Goal: Task Accomplishment & Management: Complete application form

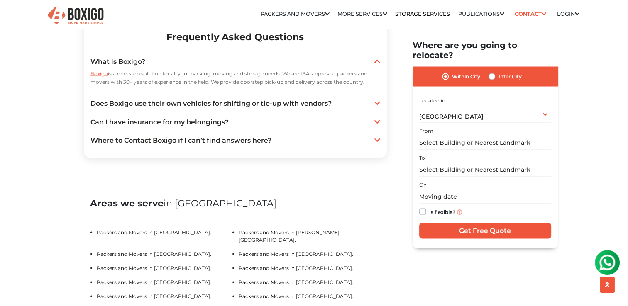
scroll to position [1579, 0]
click at [373, 108] on link "Does Boxigo use their own vehicles for shifting or tie-up with vendors?" at bounding box center [235, 103] width 290 height 10
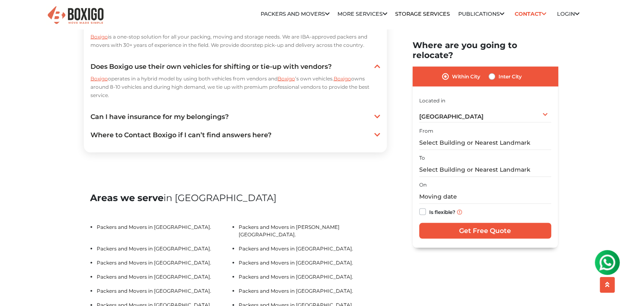
scroll to position [1616, 0]
click at [255, 122] on link "Can I have insurance for my belongings?" at bounding box center [235, 117] width 290 height 10
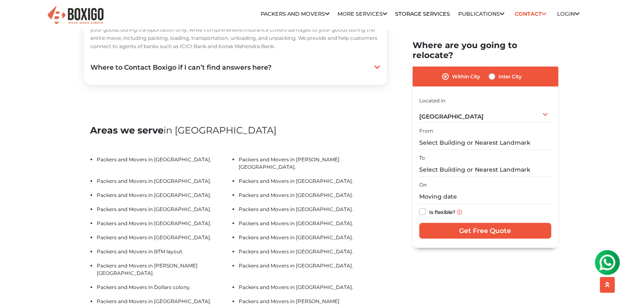
scroll to position [1723, 0]
click at [274, 75] on div "Where to Contact Boxigo if I can’t find answers here? Boxigo ’s 24/7 customer s…" at bounding box center [235, 67] width 290 height 16
click at [295, 72] on link "Where to Contact Boxigo if I can’t find answers here?" at bounding box center [235, 67] width 290 height 10
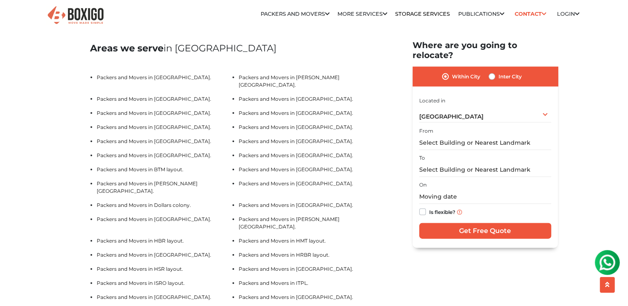
scroll to position [1828, 0]
click at [478, 135] on input "text" at bounding box center [485, 142] width 132 height 15
type input "5"
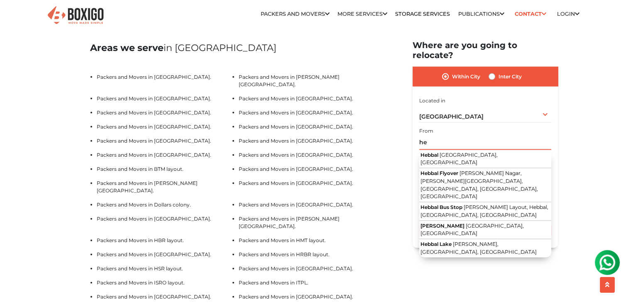
type input "h"
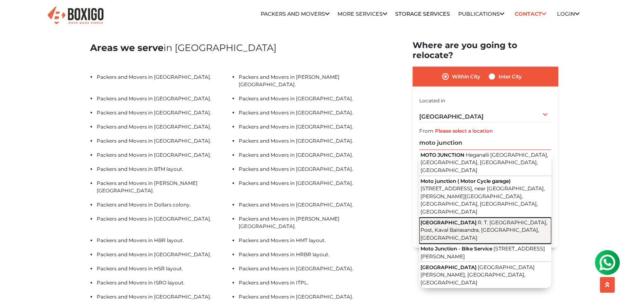
click at [470, 219] on span "R. T. [GEOGRAPHIC_DATA], Post, Kaval Bairasandra, [GEOGRAPHIC_DATA], [GEOGRAPHI…" at bounding box center [483, 230] width 127 height 22
type input "Moto Junction, R. T. [GEOGRAPHIC_DATA], Post, Kaval Bairasandra, [GEOGRAPHIC_DA…"
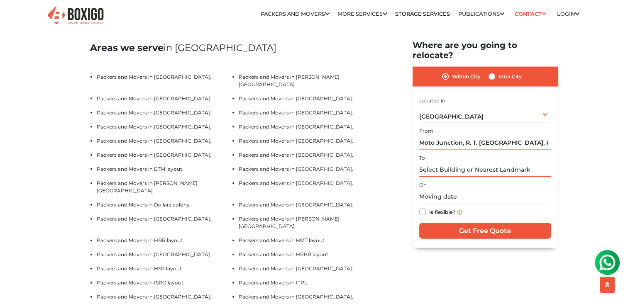
click at [435, 162] on input "text" at bounding box center [485, 169] width 132 height 15
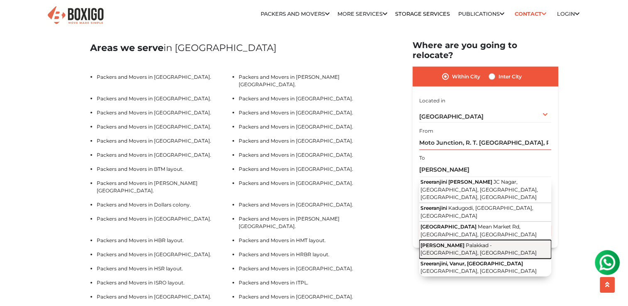
click at [448, 242] on span "Palakkad - [GEOGRAPHIC_DATA], [GEOGRAPHIC_DATA]" at bounding box center [478, 249] width 116 height 14
type input "[PERSON_NAME], [GEOGRAPHIC_DATA] - [GEOGRAPHIC_DATA], [GEOGRAPHIC_DATA]"
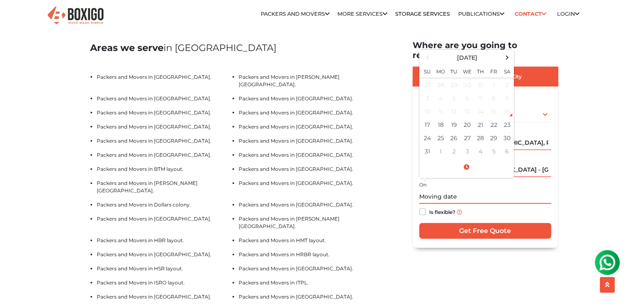
click at [434, 190] on input "text" at bounding box center [485, 197] width 132 height 15
click at [429, 207] on label "Is flexible?" at bounding box center [442, 211] width 26 height 9
click at [420, 207] on input "Is flexible?" at bounding box center [422, 211] width 7 height 8
checkbox input "true"
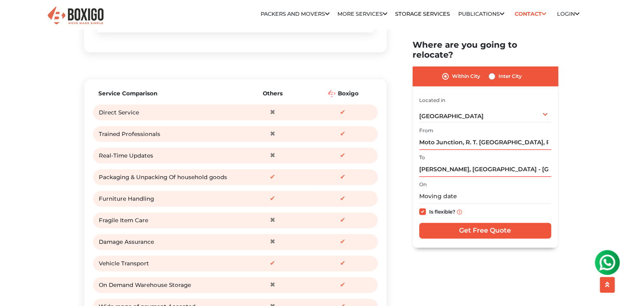
scroll to position [982, 0]
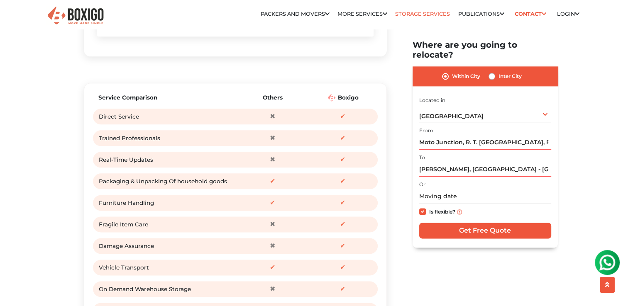
click at [403, 14] on link "Storage Services" at bounding box center [422, 14] width 55 height 6
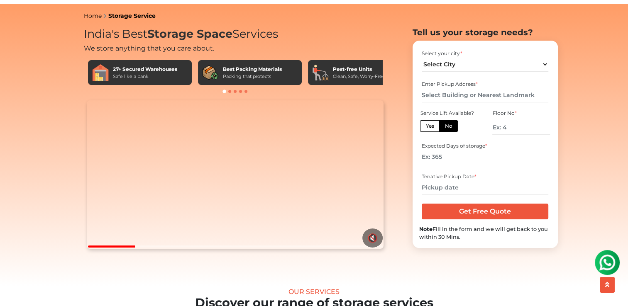
scroll to position [37, 0]
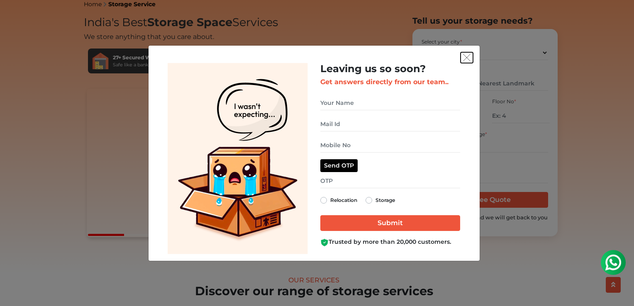
click at [472, 57] on button "get free quote dialog" at bounding box center [467, 57] width 12 height 11
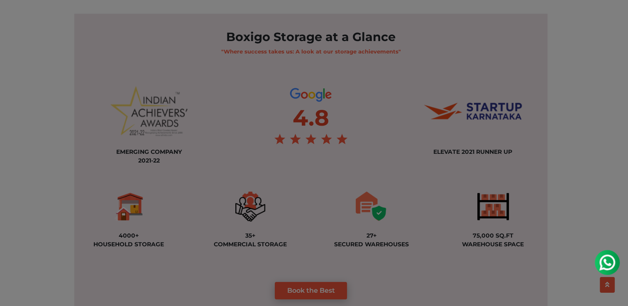
scroll to position [605, 0]
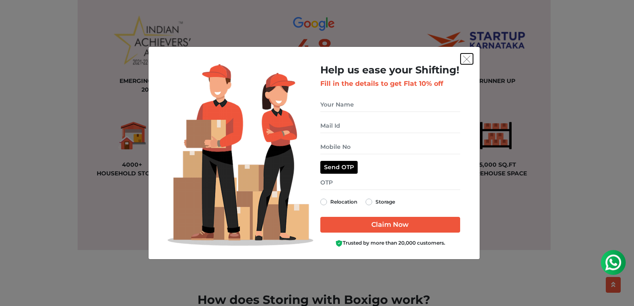
click at [461, 56] on button "get free quote dialog" at bounding box center [467, 59] width 12 height 11
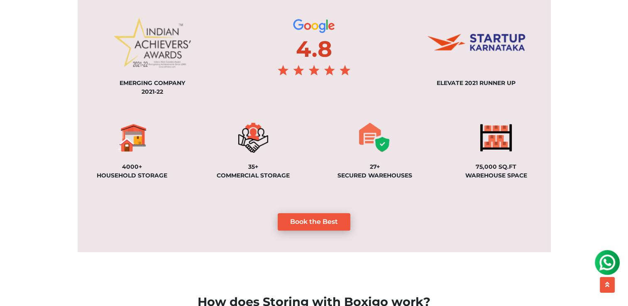
scroll to position [574, 0]
